Goal: Communication & Community: Connect with others

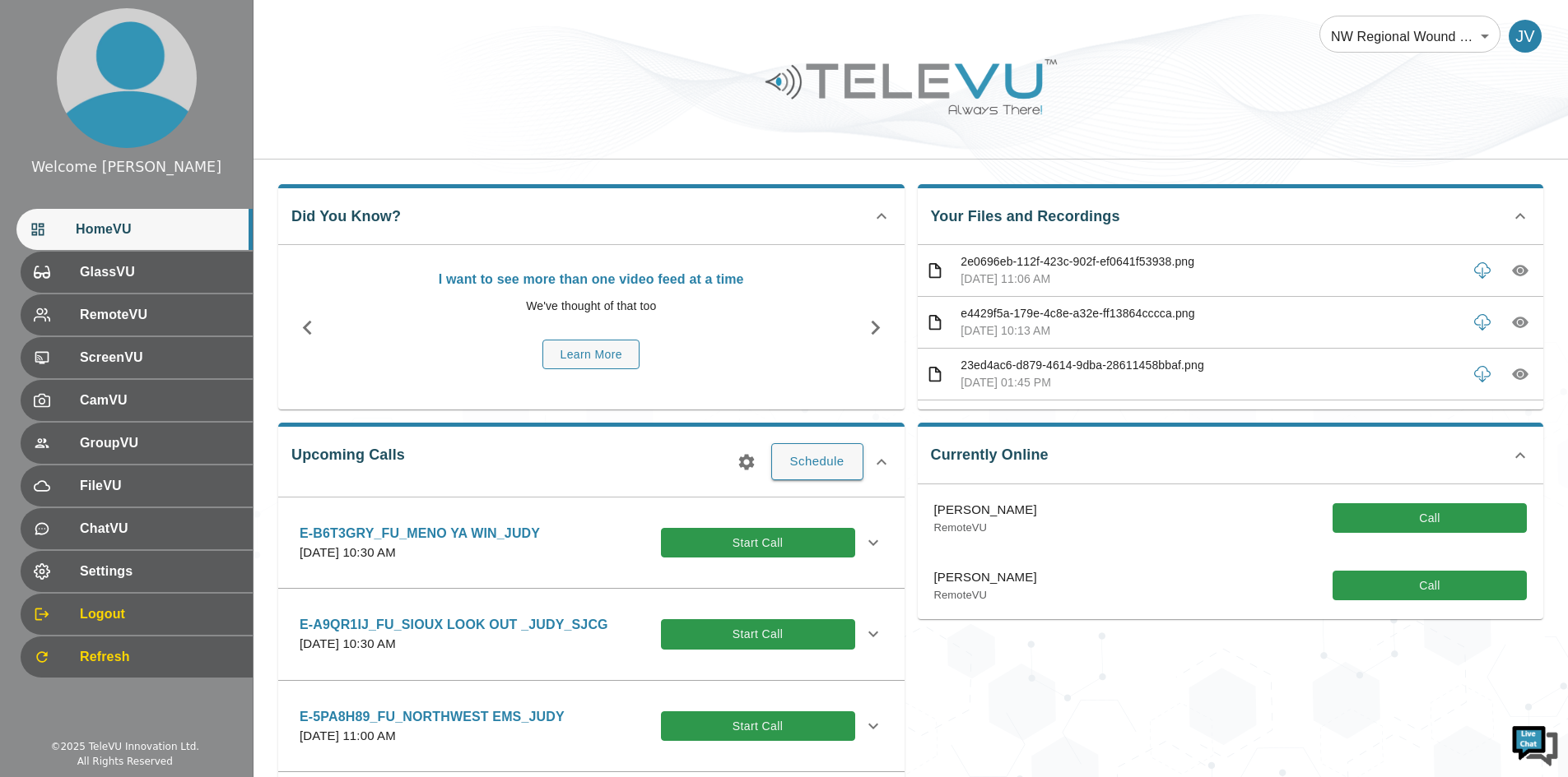
click at [1207, 751] on div "Currently Online [PERSON_NAME] RemoteVU Call [PERSON_NAME] RemoteVU Call" at bounding box center [1224, 624] width 639 height 429
click at [103, 312] on span "RemoteVU" at bounding box center [158, 315] width 164 height 20
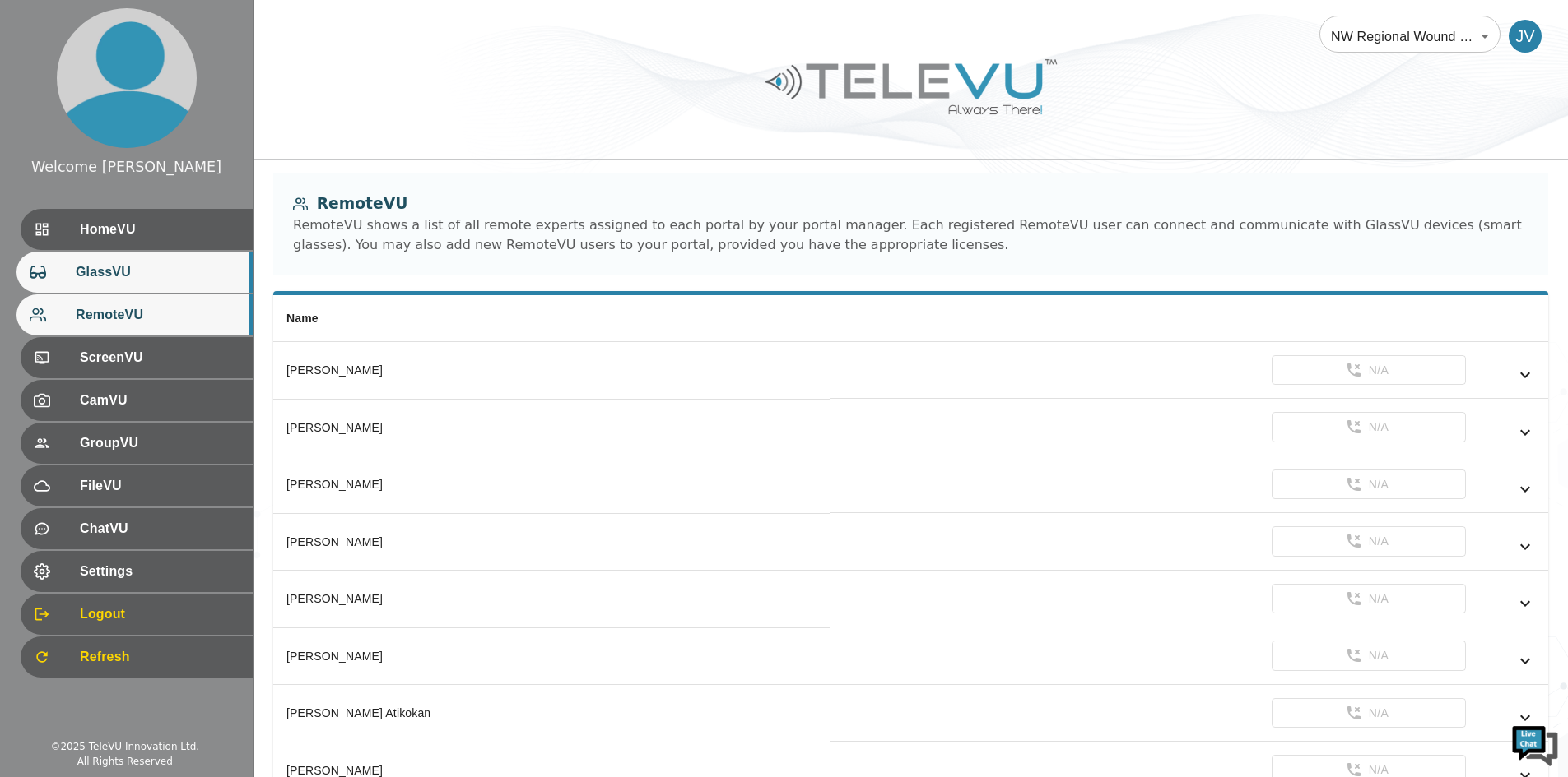
click at [149, 269] on span "GlassVU" at bounding box center [158, 272] width 164 height 20
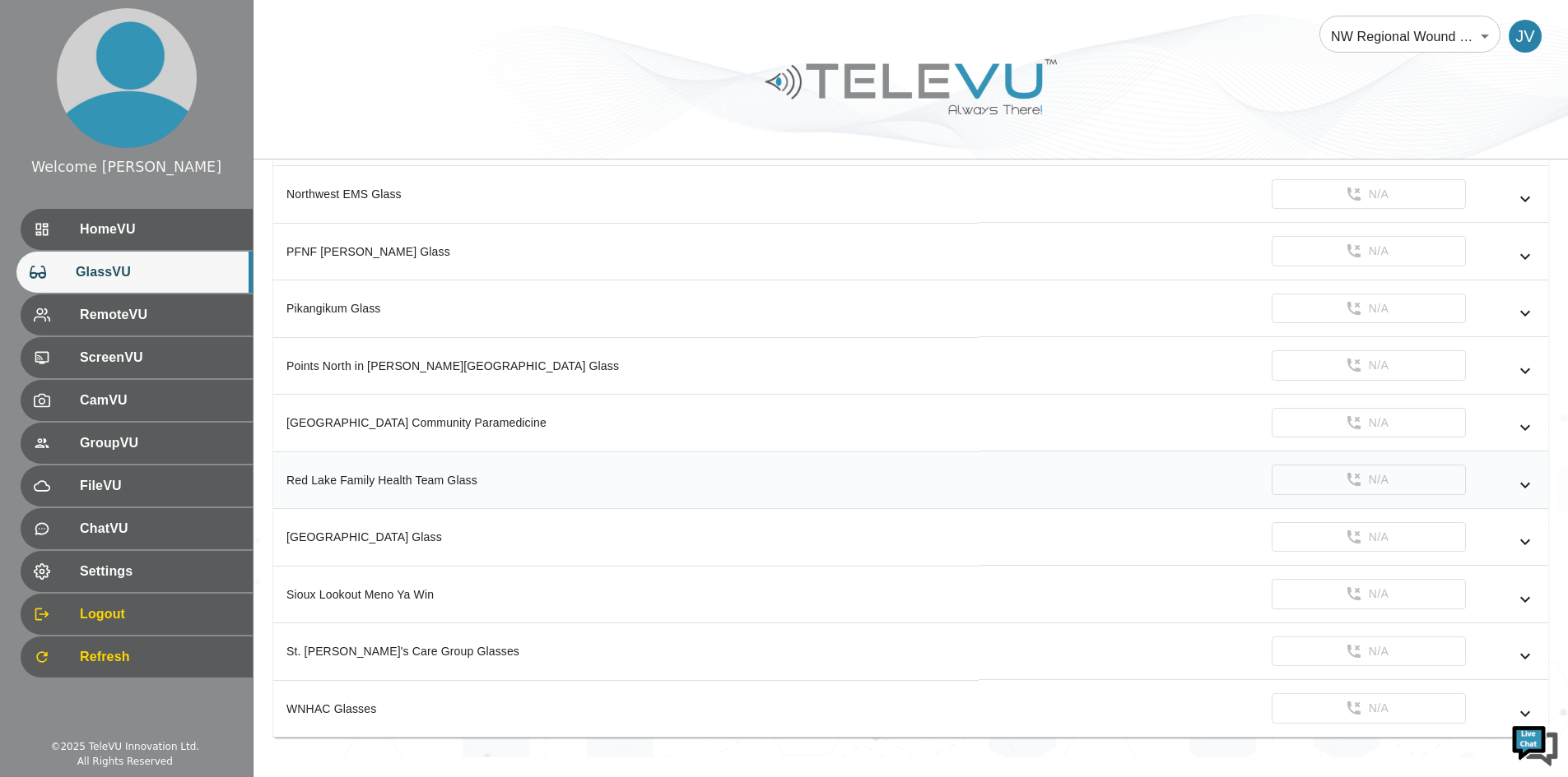
scroll to position [884, 0]
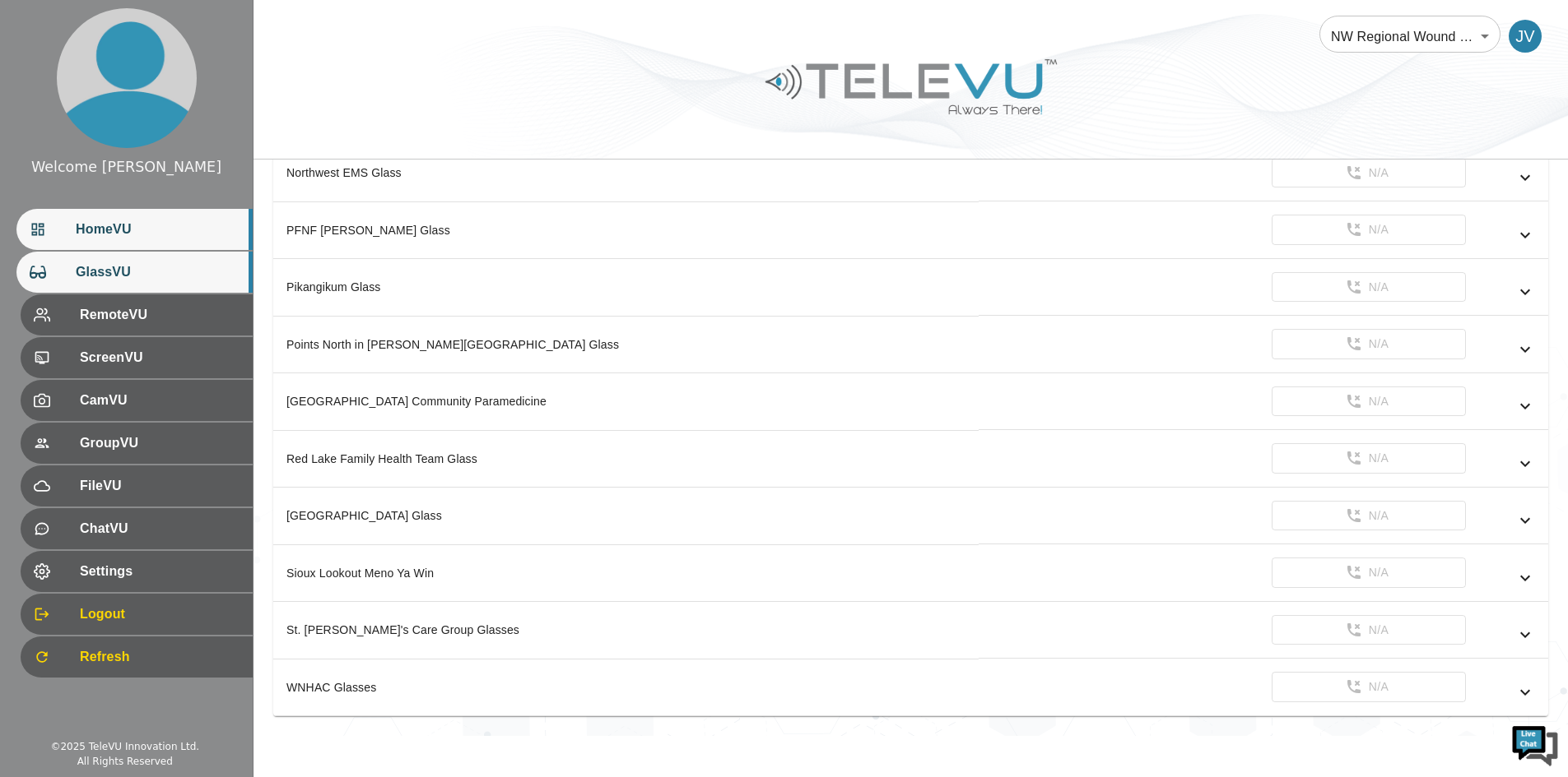
click at [108, 233] on span "HomeVU" at bounding box center [158, 230] width 164 height 20
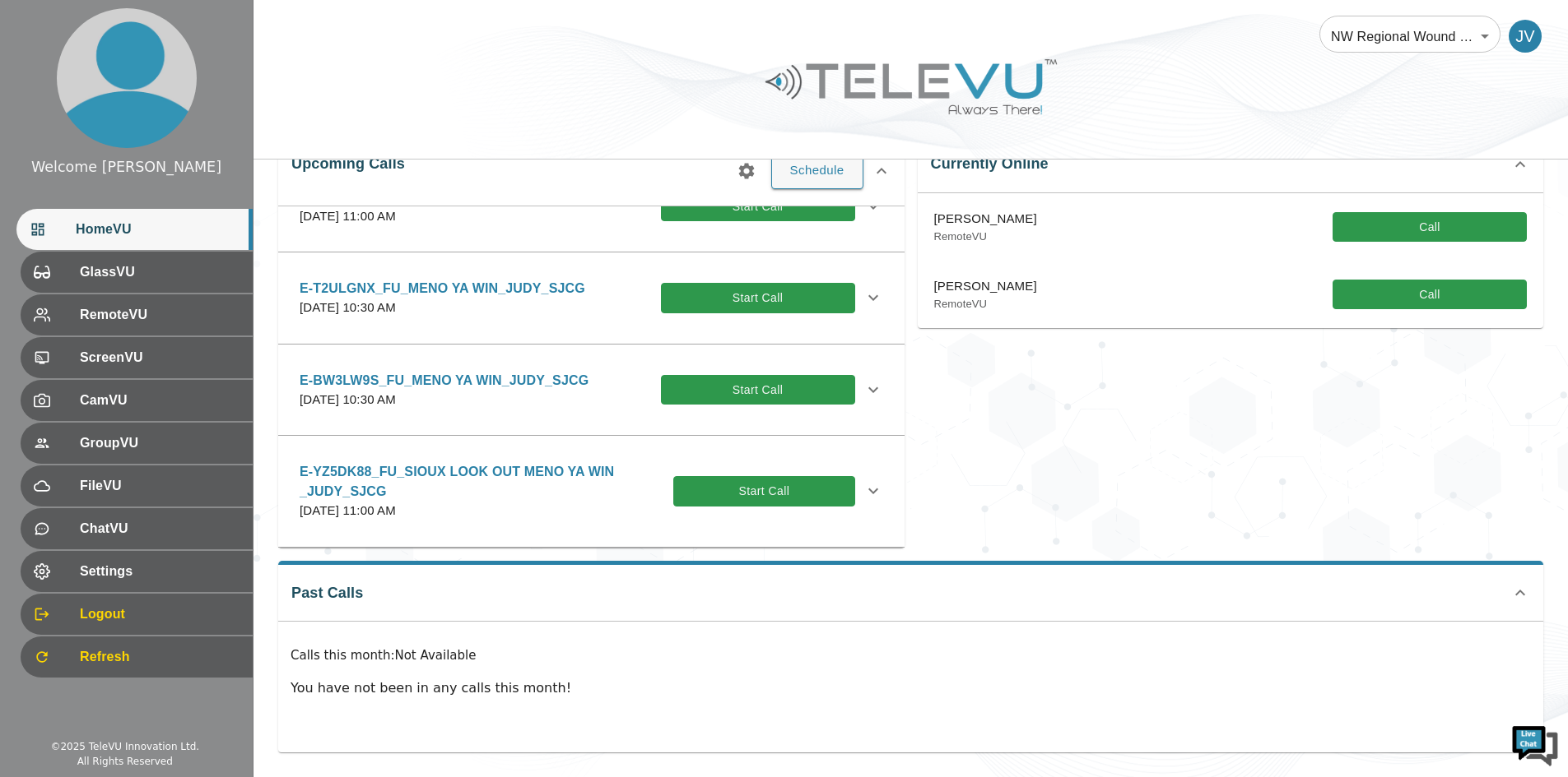
scroll to position [411, 0]
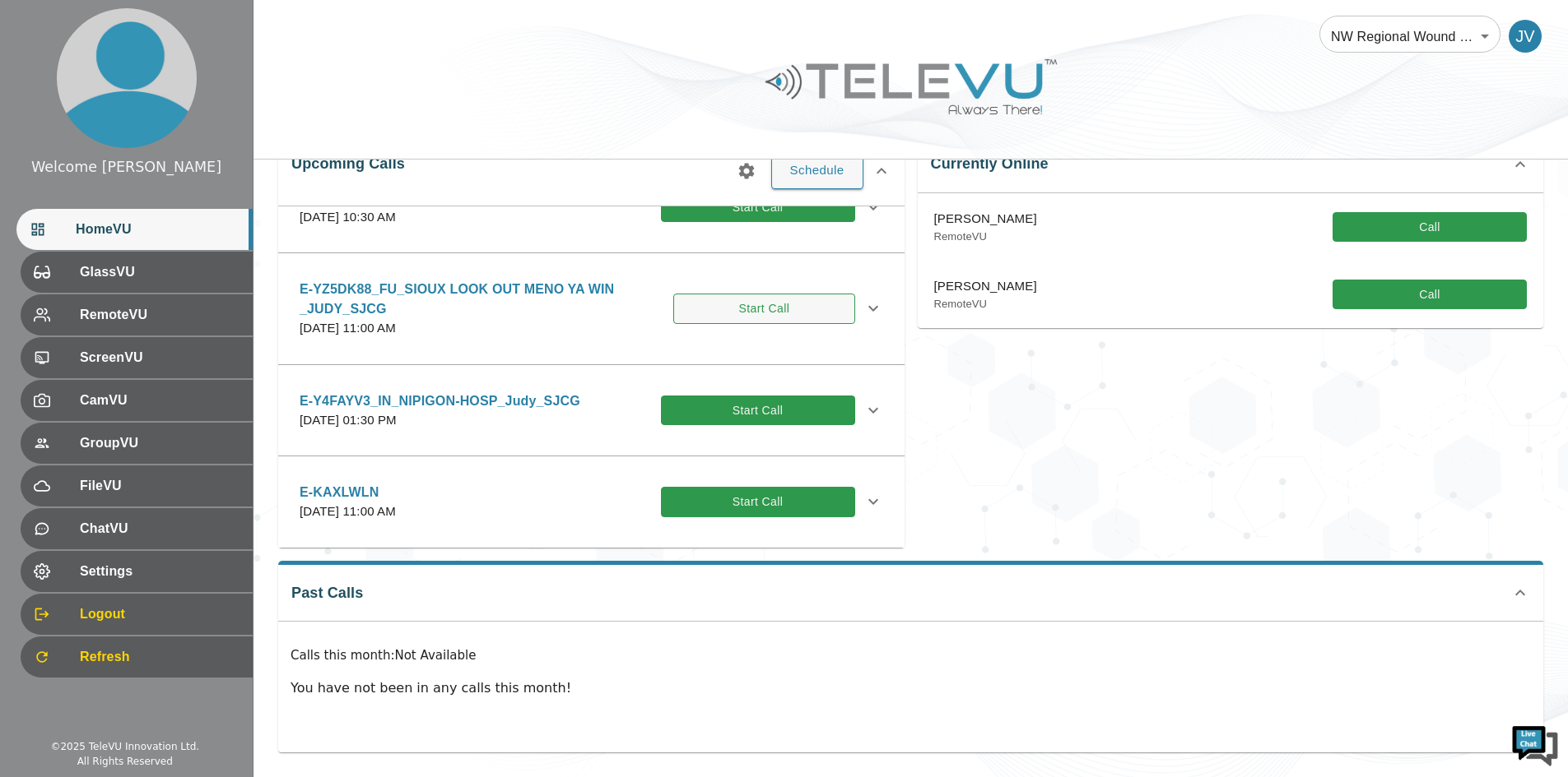
click at [725, 305] on button "Start Call" at bounding box center [763, 309] width 181 height 30
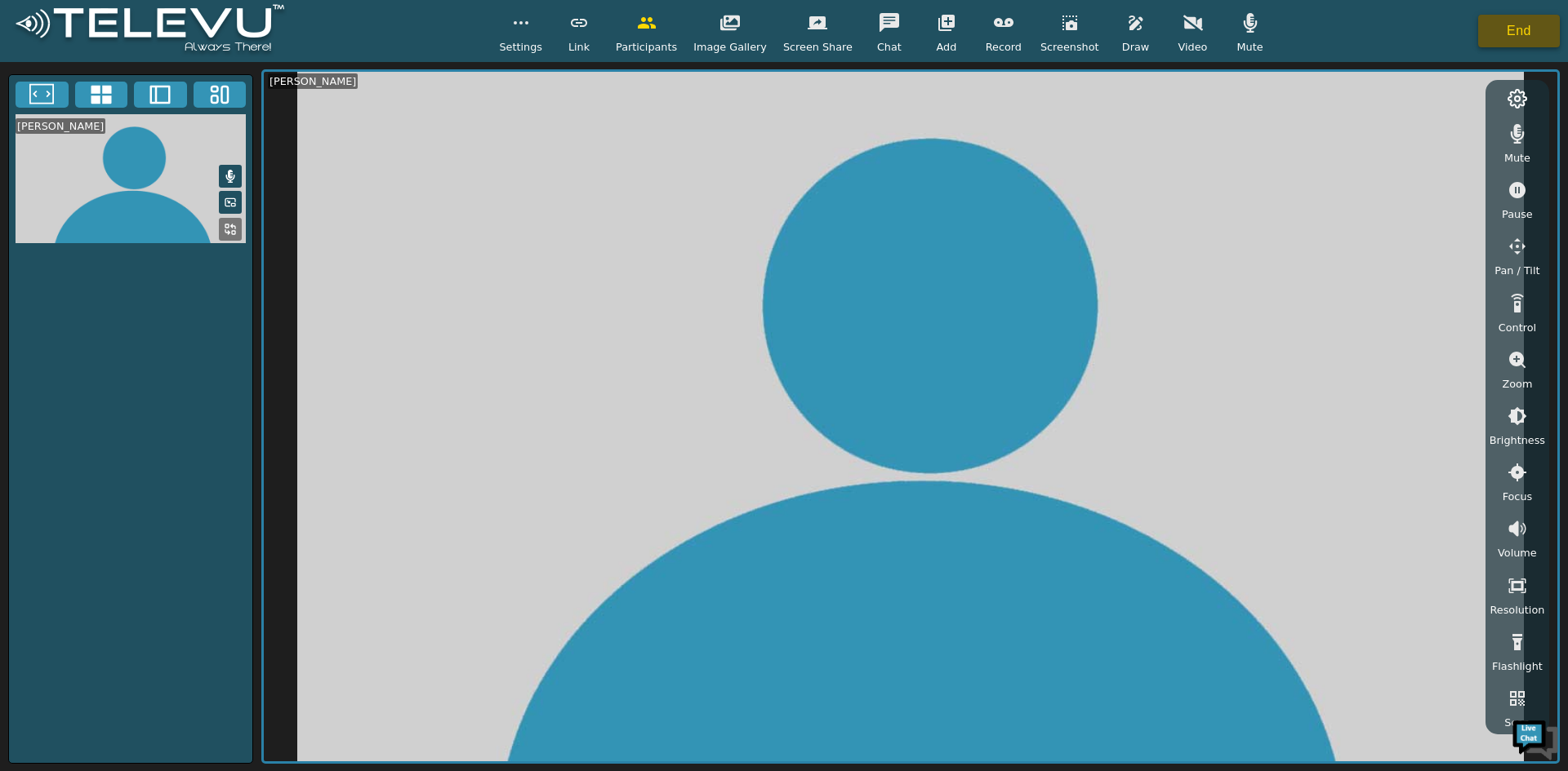
click at [1503, 32] on button "End" at bounding box center [1519, 31] width 81 height 33
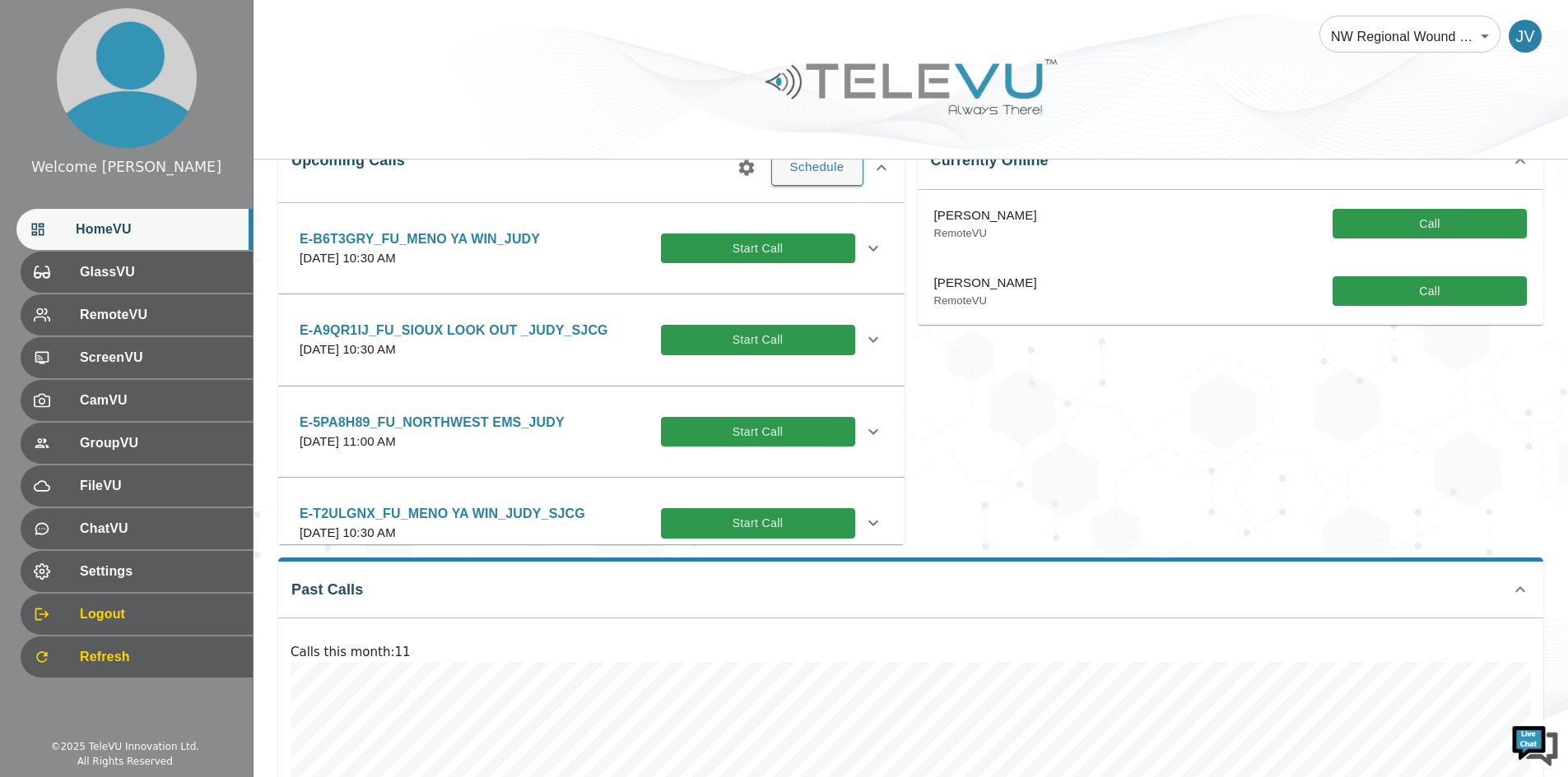
scroll to position [259, 0]
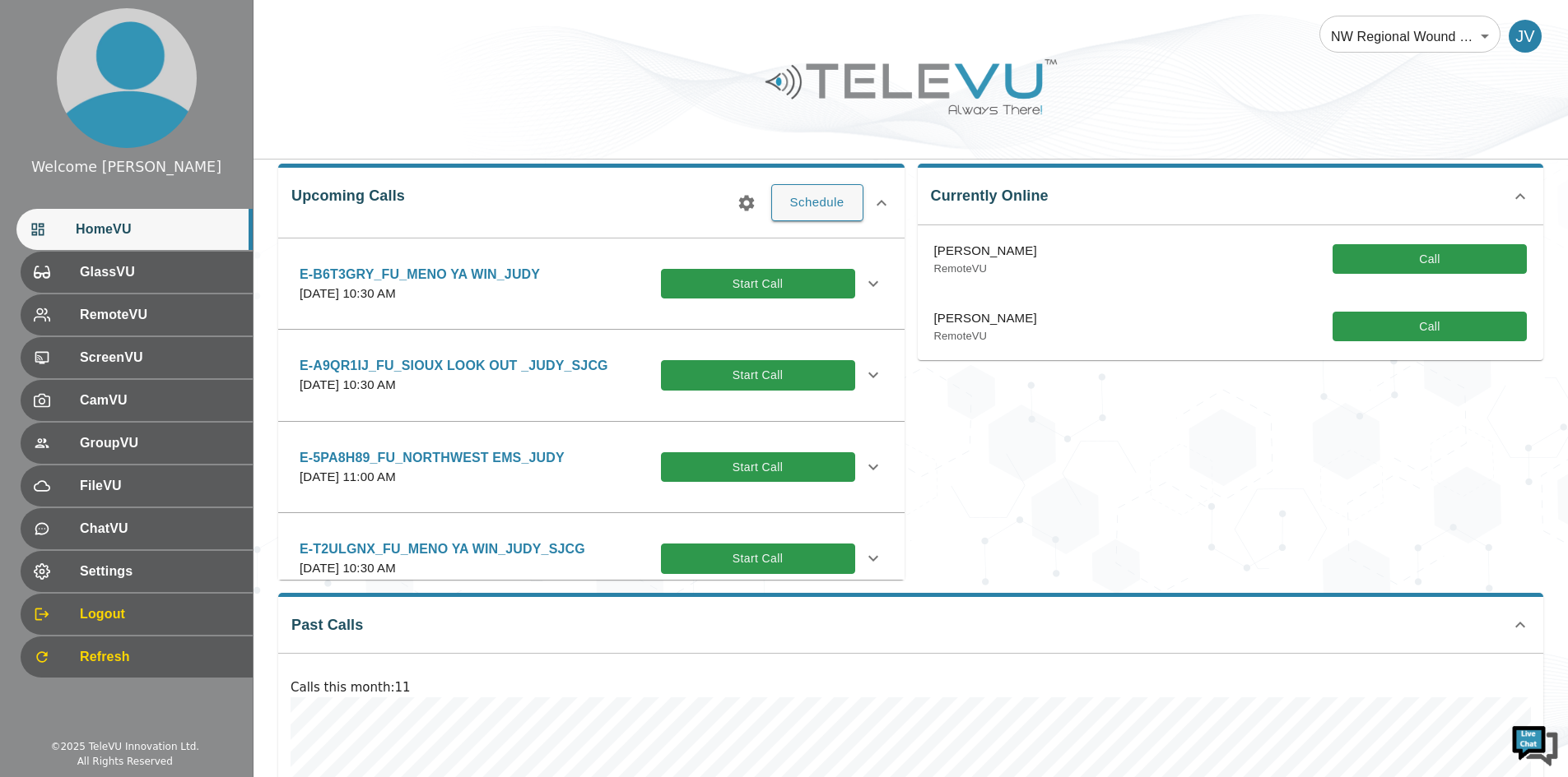
click at [1060, 419] on div "Currently Online [PERSON_NAME] RemoteVU Call [PERSON_NAME] RemoteVU Call" at bounding box center [1224, 365] width 639 height 429
click at [333, 101] on div at bounding box center [911, 99] width 1314 height 93
click at [362, 73] on div at bounding box center [911, 99] width 1314 height 93
click at [989, 452] on div "Currently Online [PERSON_NAME] RemoteVU Call [PERSON_NAME] RemoteVU Call" at bounding box center [1224, 365] width 639 height 429
click at [1096, 485] on div "Currently Online [PERSON_NAME] RemoteVU Call" at bounding box center [1224, 365] width 639 height 429
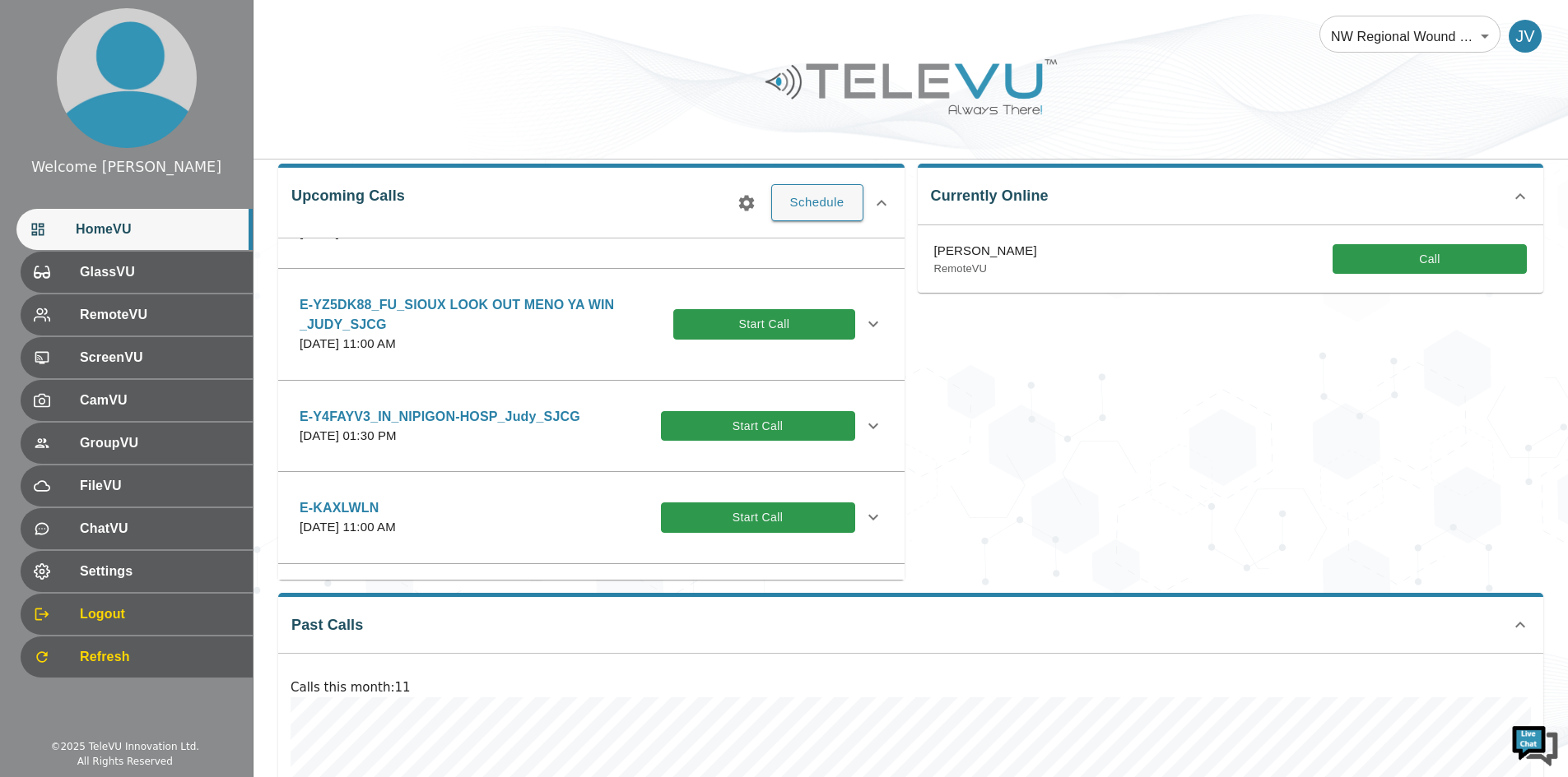
scroll to position [494, 0]
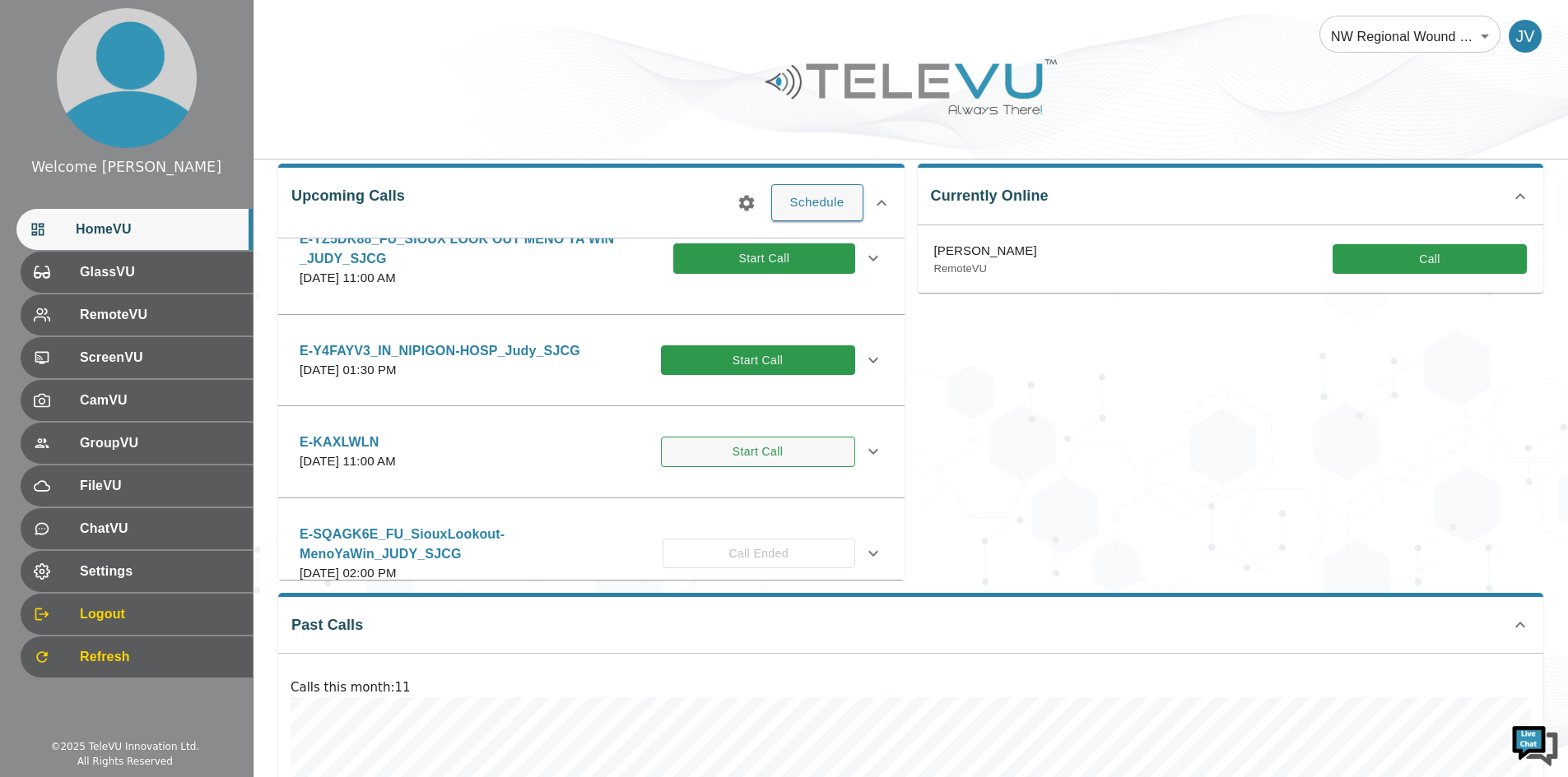
click at [727, 449] on button "Start Call" at bounding box center [758, 452] width 194 height 30
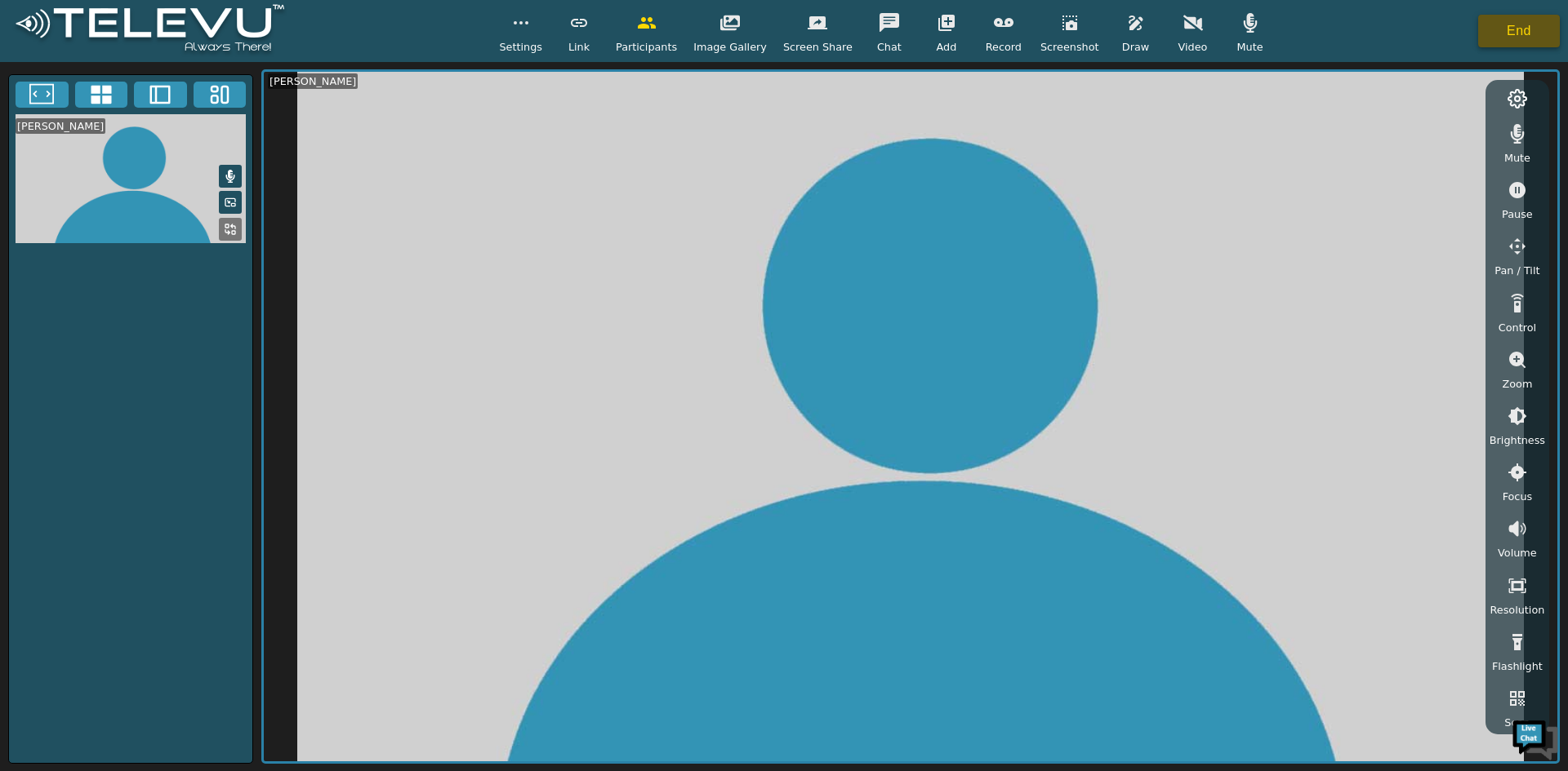
click at [1522, 38] on button "End" at bounding box center [1519, 31] width 81 height 33
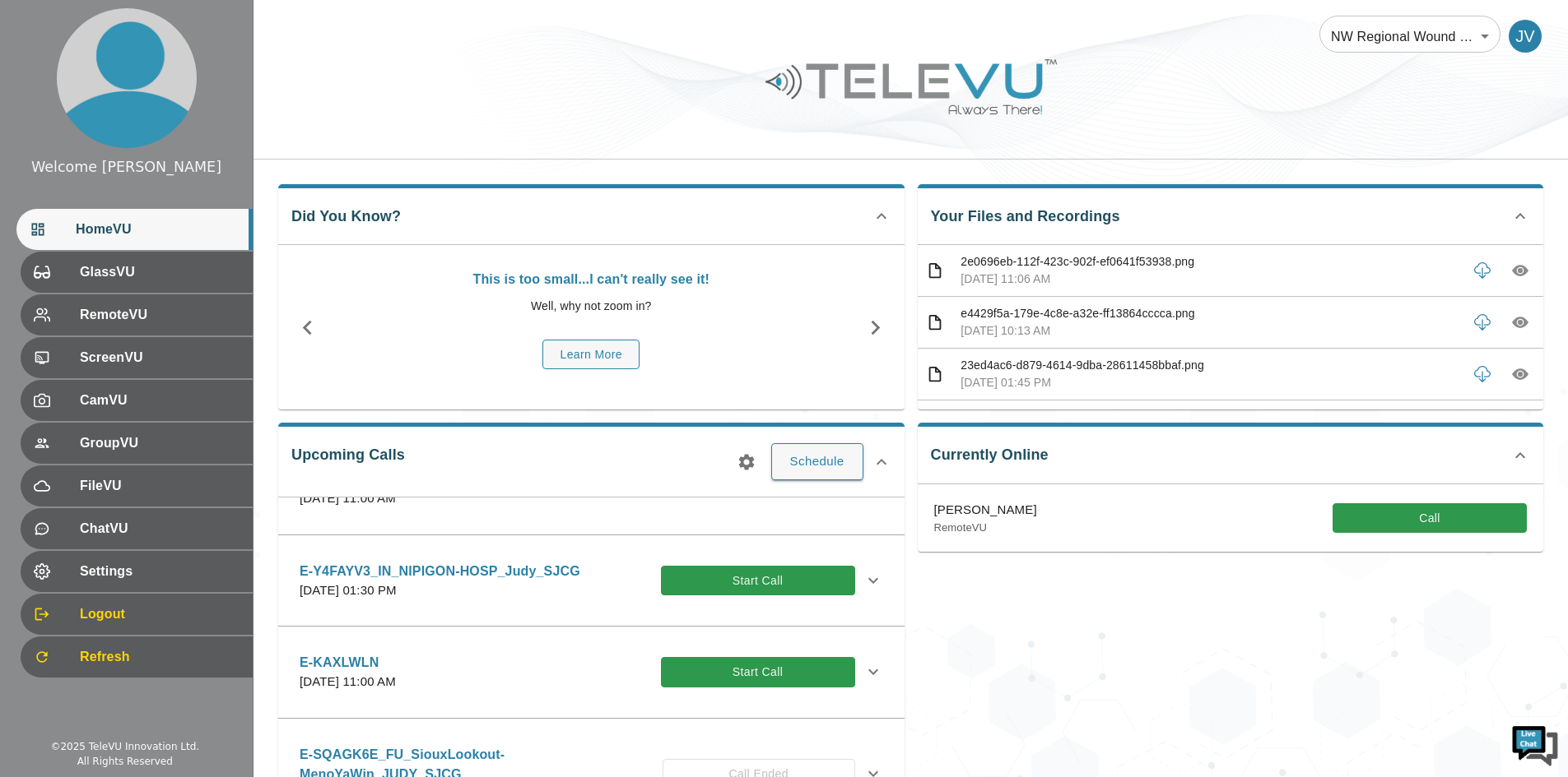
scroll to position [494, 0]
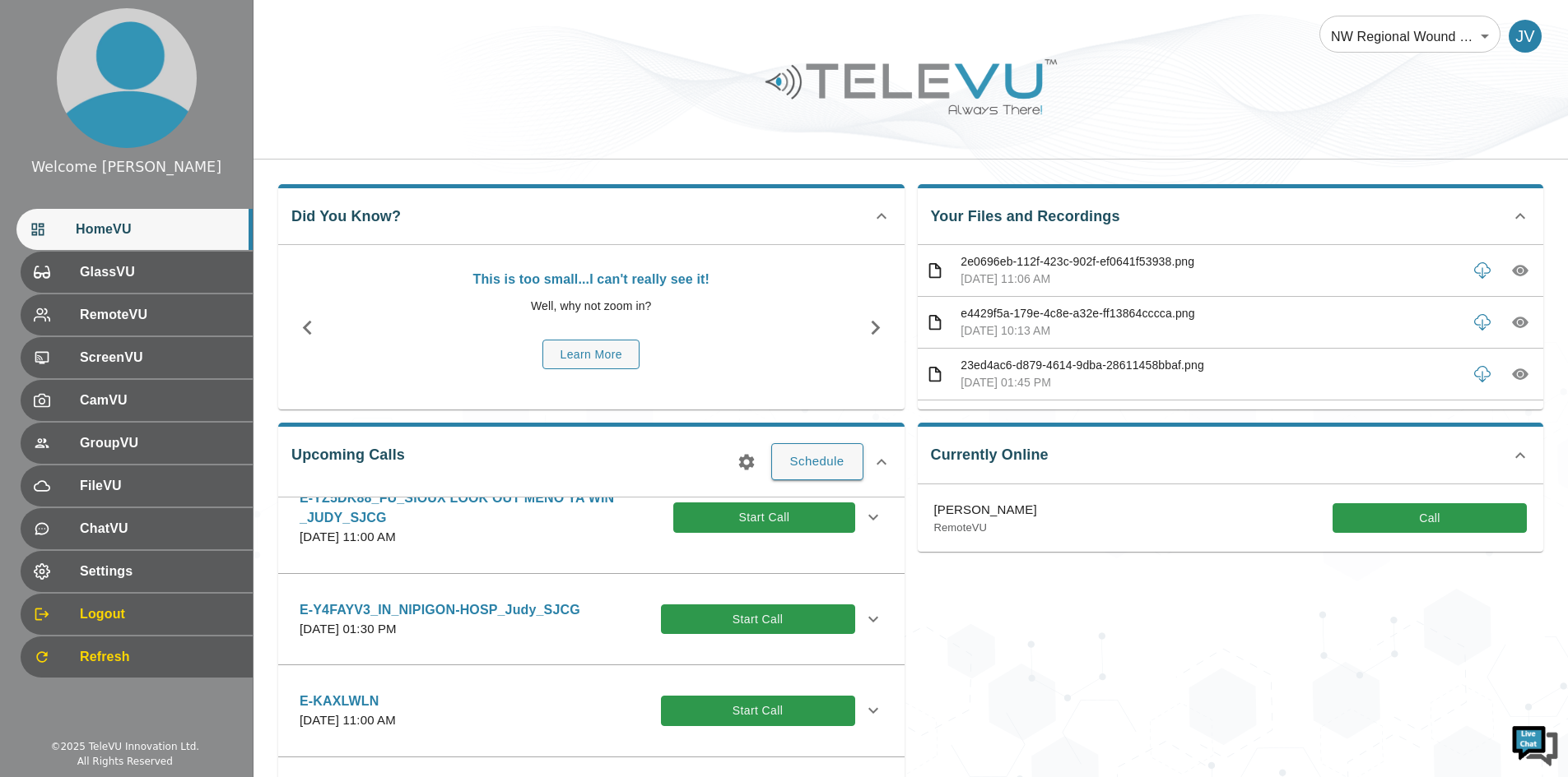
click at [332, 699] on p "E-KAXLWLN" at bounding box center [347, 701] width 96 height 20
click at [864, 703] on icon at bounding box center [873, 710] width 20 height 20
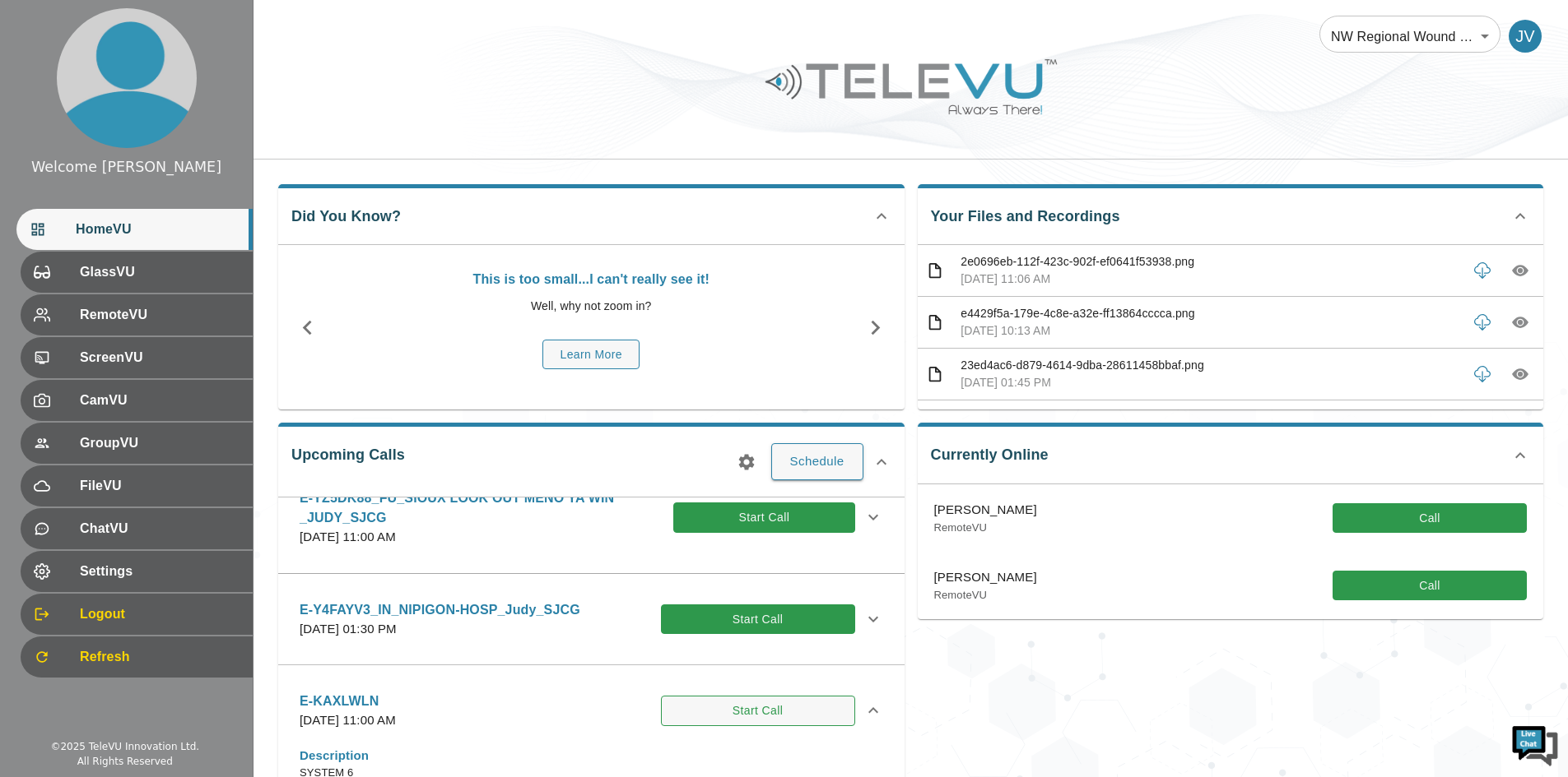
click at [735, 714] on button "Start Call" at bounding box center [758, 711] width 194 height 30
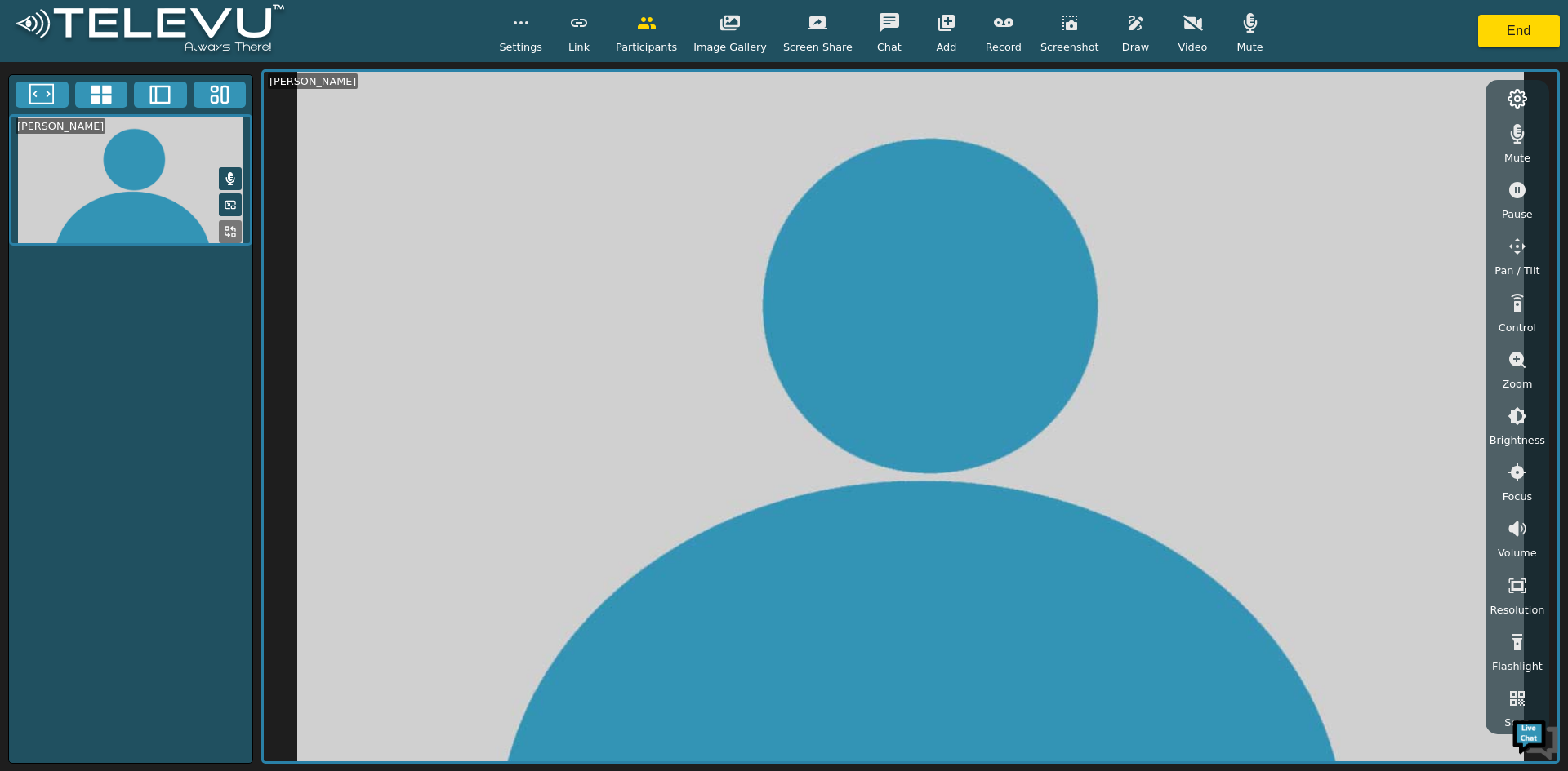
click at [589, 48] on span "Link" at bounding box center [579, 47] width 21 height 16
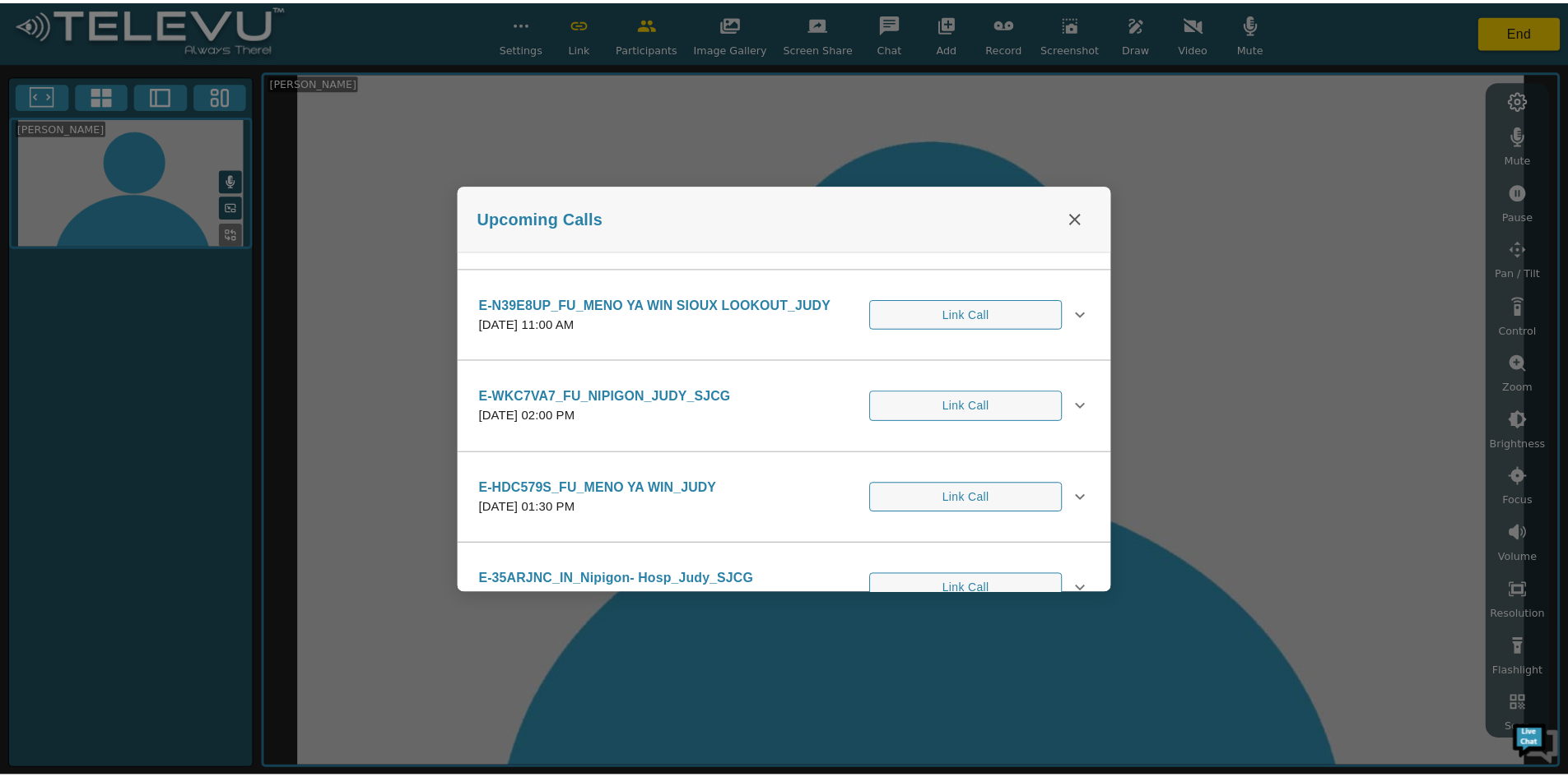
scroll to position [905, 0]
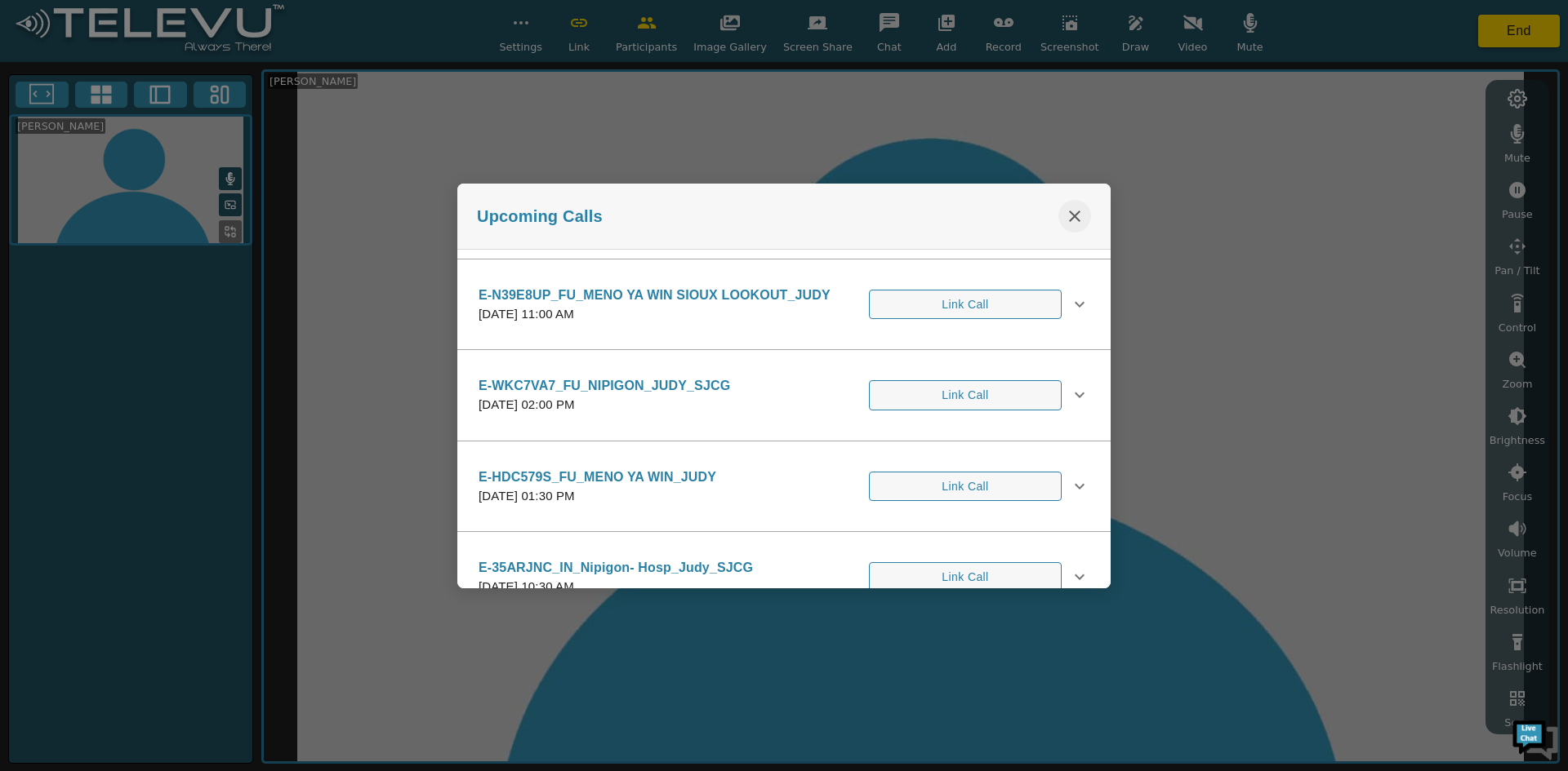
click at [1074, 215] on icon "close" at bounding box center [1074, 215] width 11 height 11
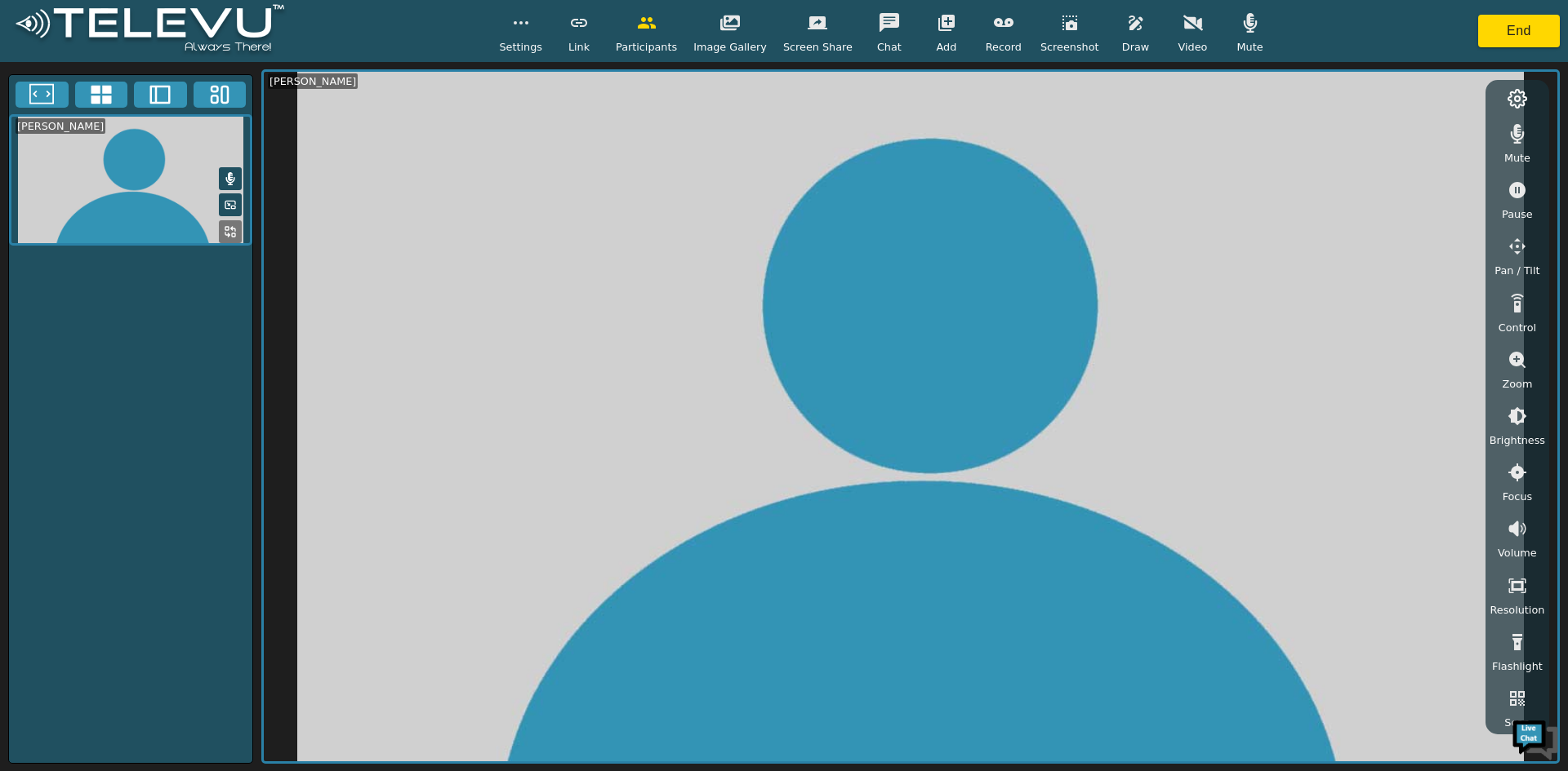
click at [176, 395] on div "[PERSON_NAME]" at bounding box center [130, 419] width 245 height 690
click at [655, 34] on button "button" at bounding box center [647, 22] width 41 height 33
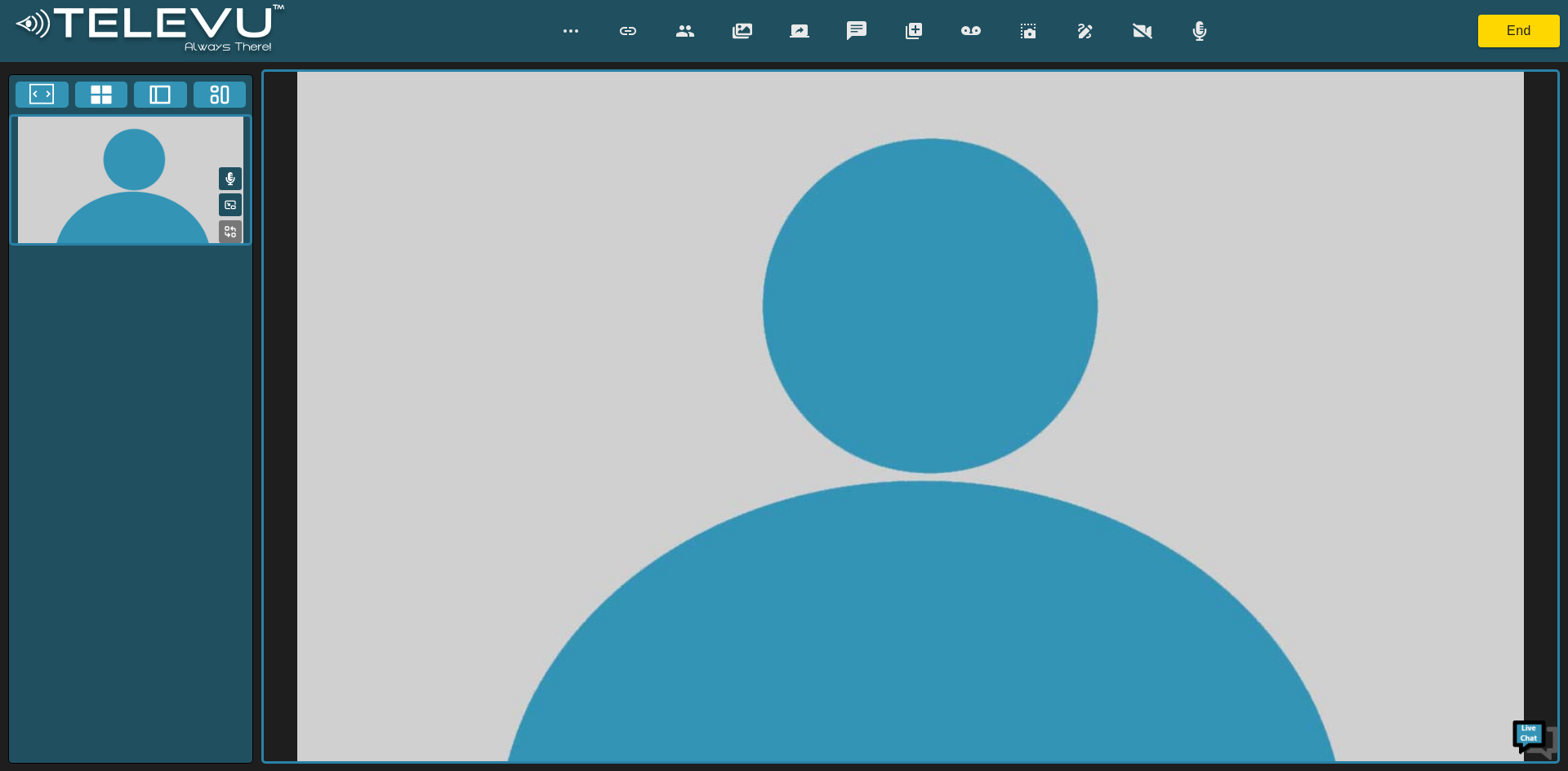
click at [680, 34] on icon "button" at bounding box center [685, 31] width 18 height 11
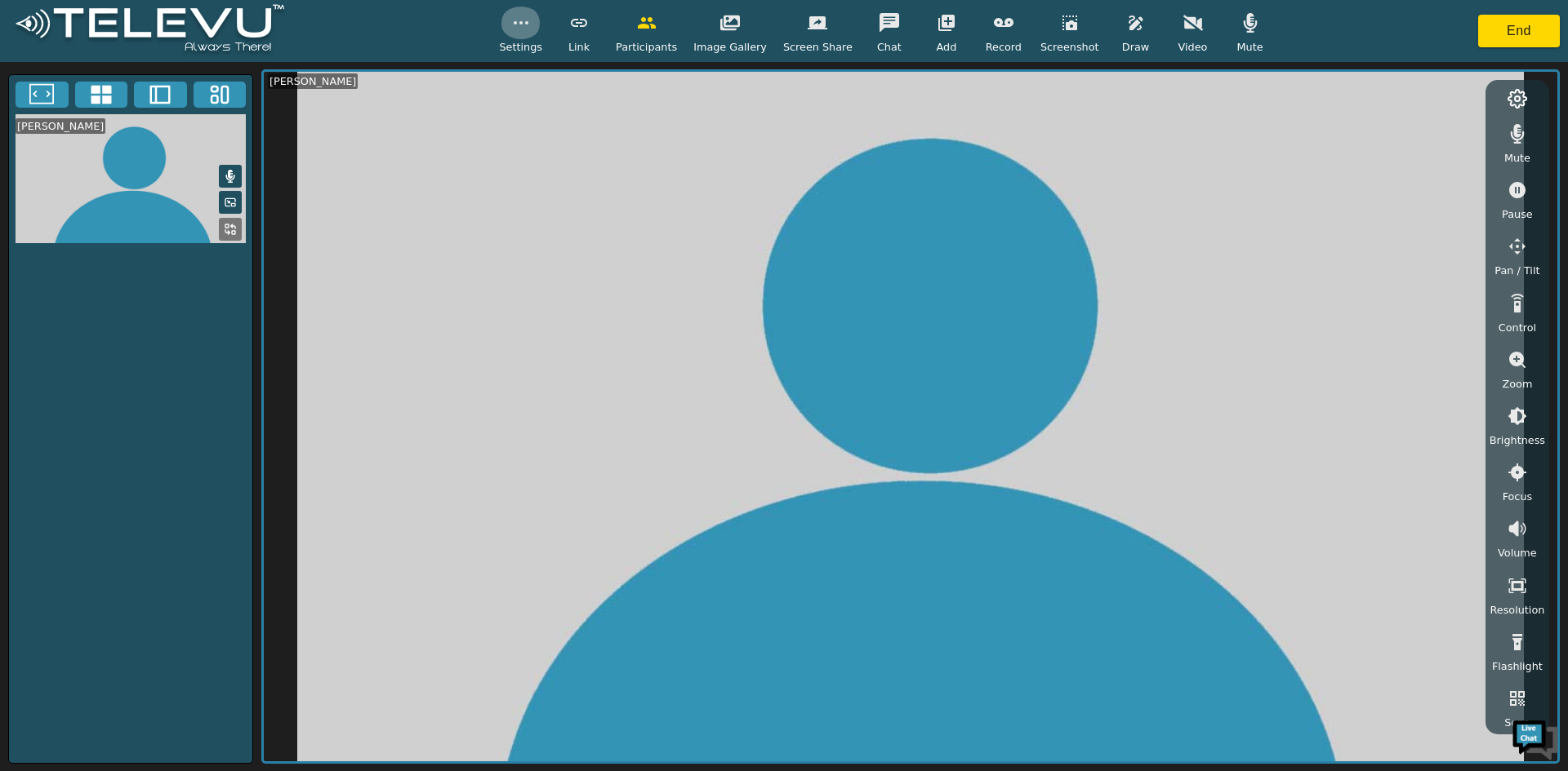
click at [522, 23] on circle "button" at bounding box center [521, 23] width 2 height 2
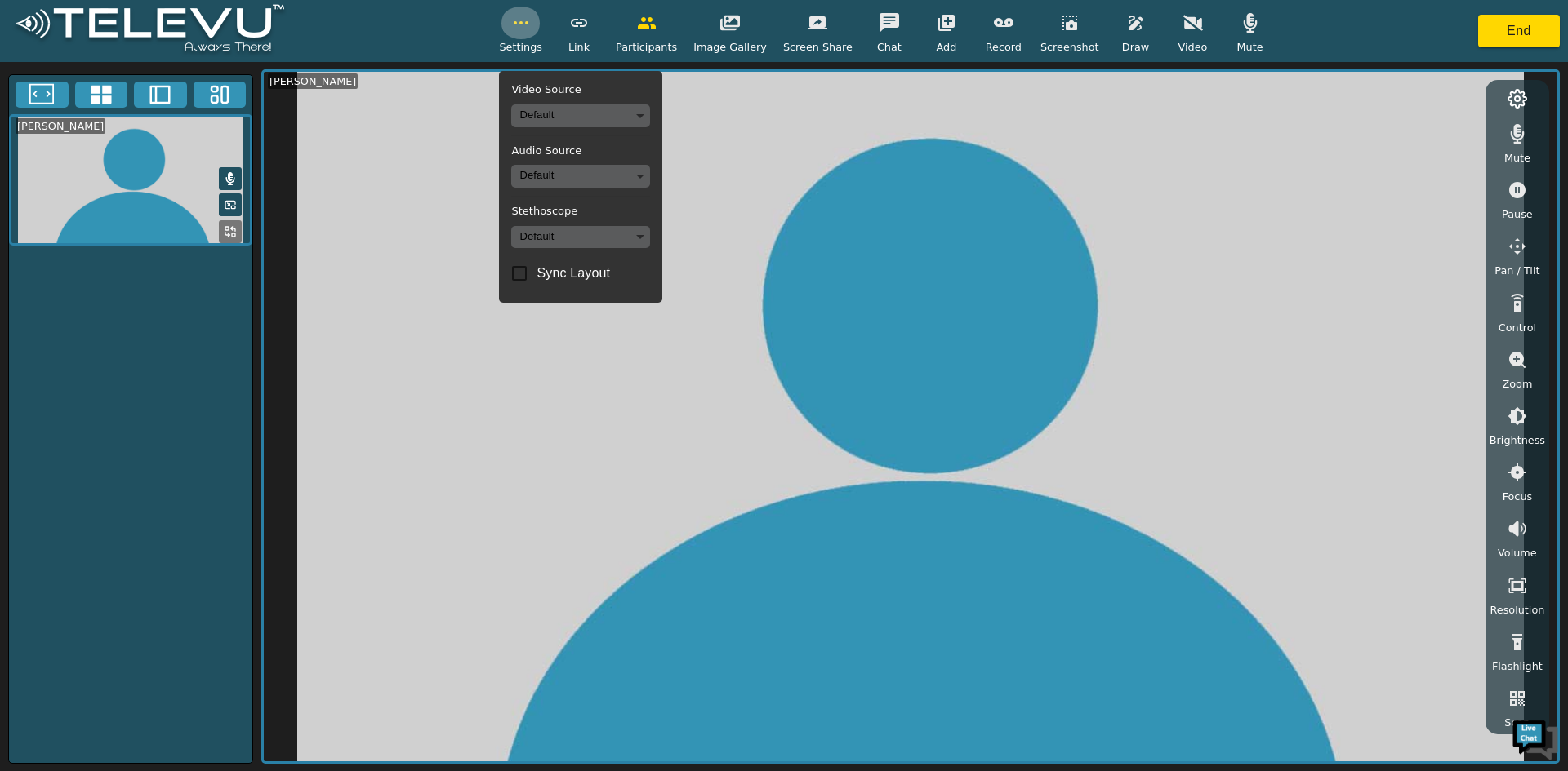
click at [522, 23] on circle "button" at bounding box center [521, 23] width 2 height 2
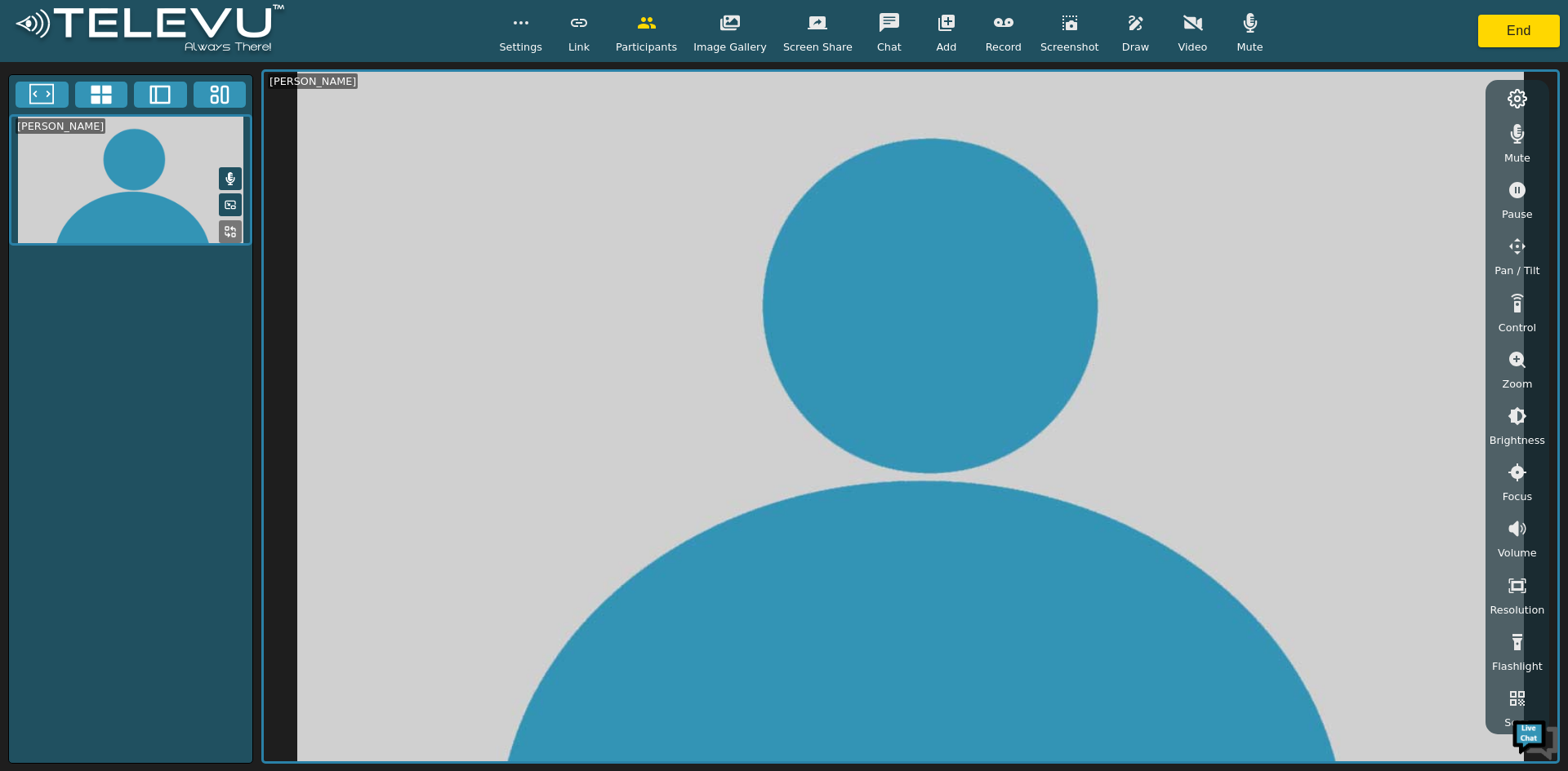
click at [150, 411] on div "[PERSON_NAME]" at bounding box center [130, 419] width 245 height 690
click at [70, 429] on div "[PERSON_NAME]" at bounding box center [130, 419] width 245 height 690
click at [1494, 28] on button "End" at bounding box center [1519, 31] width 81 height 33
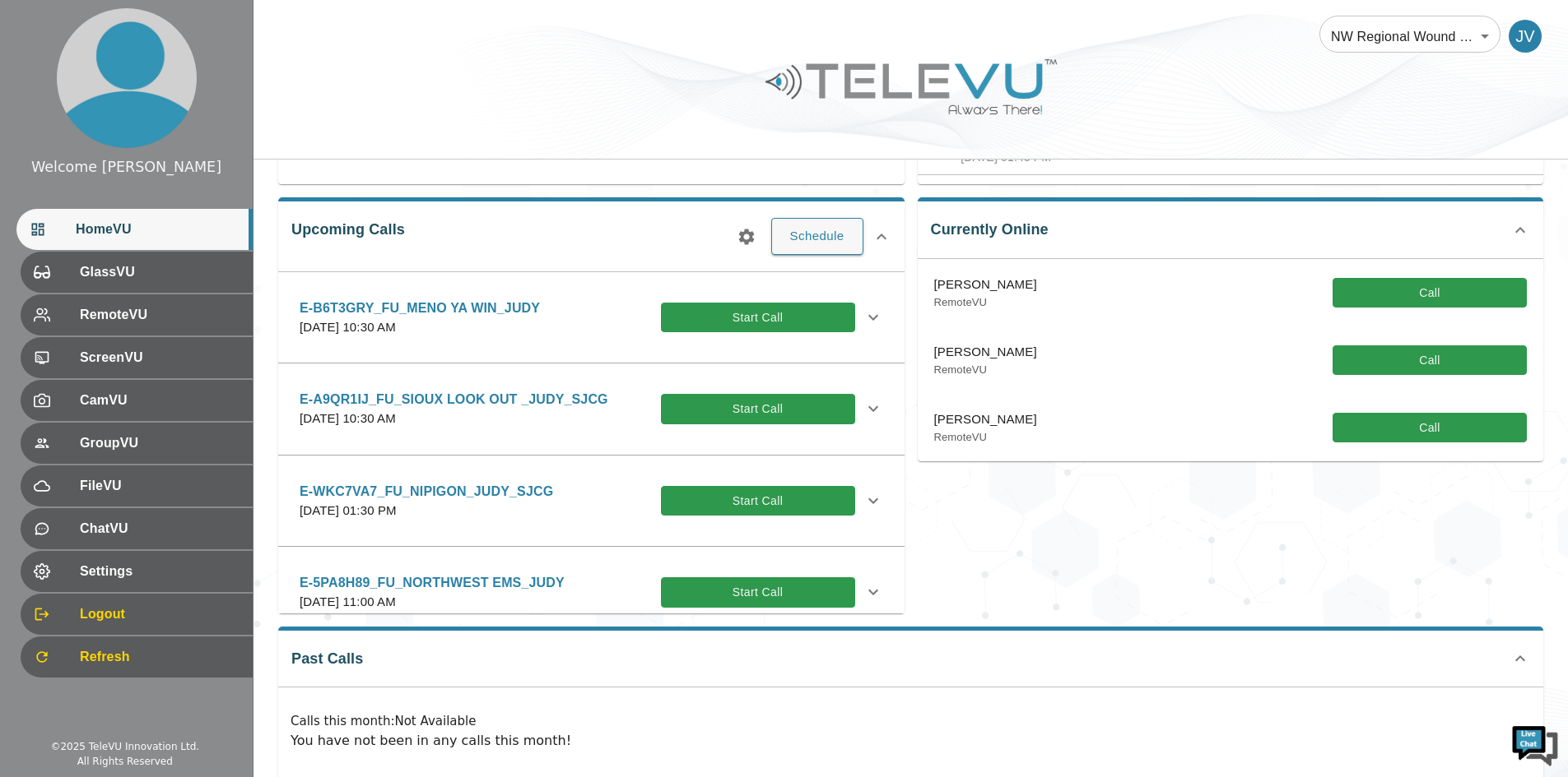
scroll to position [265, 0]
